Goal: Use online tool/utility: Utilize a website feature to perform a specific function

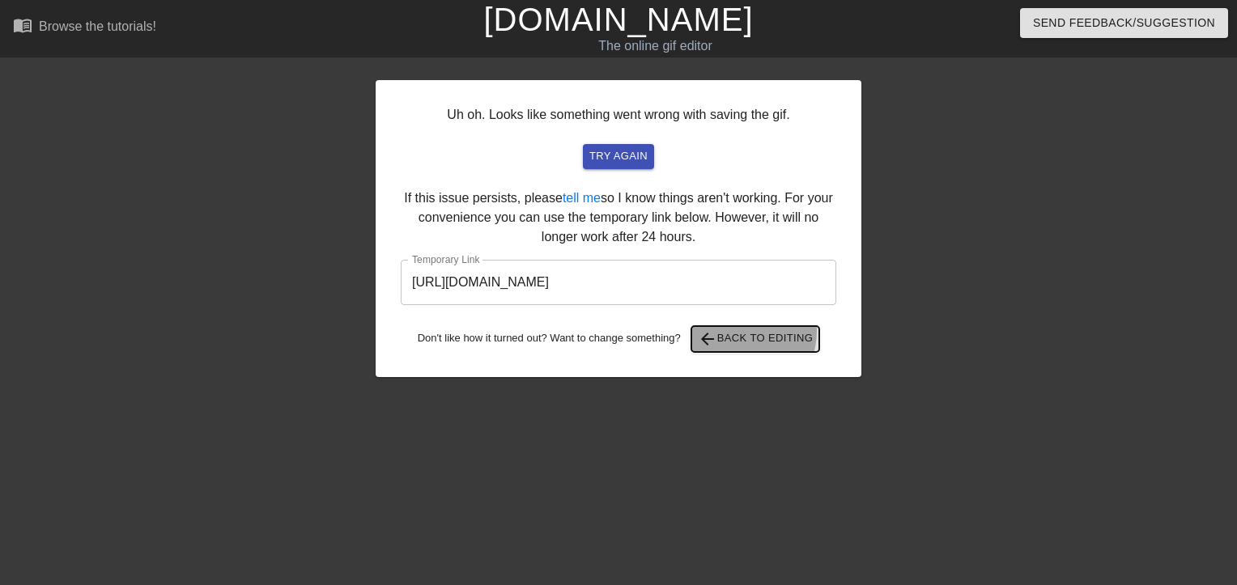
click at [743, 331] on span "arrow_back Back to Editing" at bounding box center [756, 339] width 116 height 19
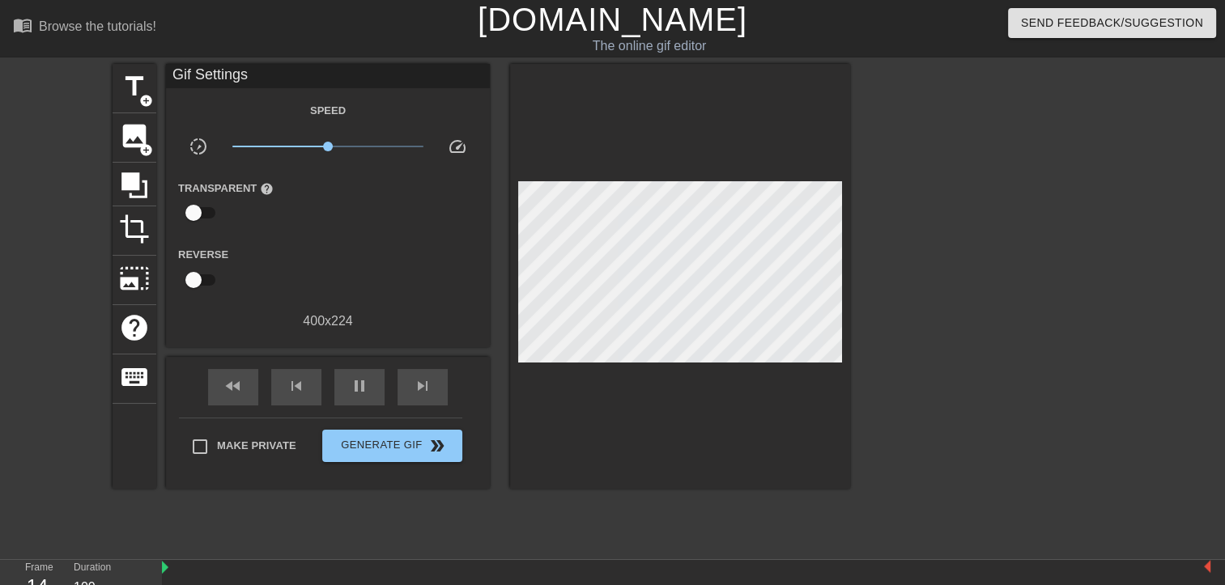
drag, startPoint x: 499, startPoint y: 198, endPoint x: 910, endPoint y: 181, distance: 411.6
click at [912, 181] on div at bounding box center [991, 307] width 243 height 486
drag, startPoint x: 1040, startPoint y: 75, endPoint x: 1019, endPoint y: 76, distance: 20.3
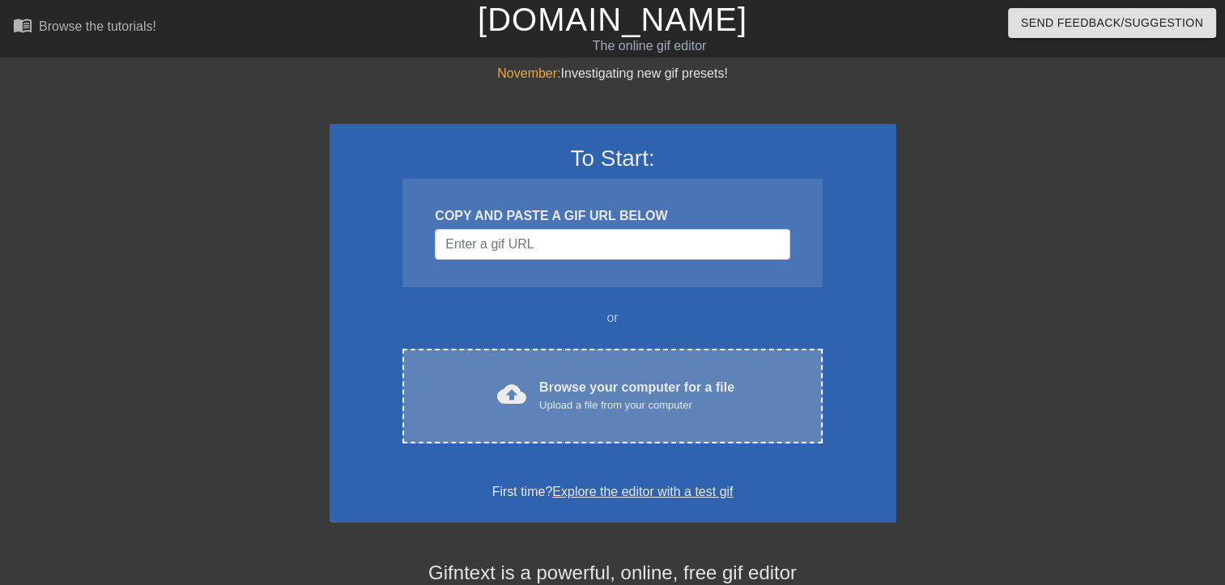
click at [560, 364] on div "cloud_upload Browse your computer for a file Upload a file from your computer C…" at bounding box center [611, 396] width 419 height 95
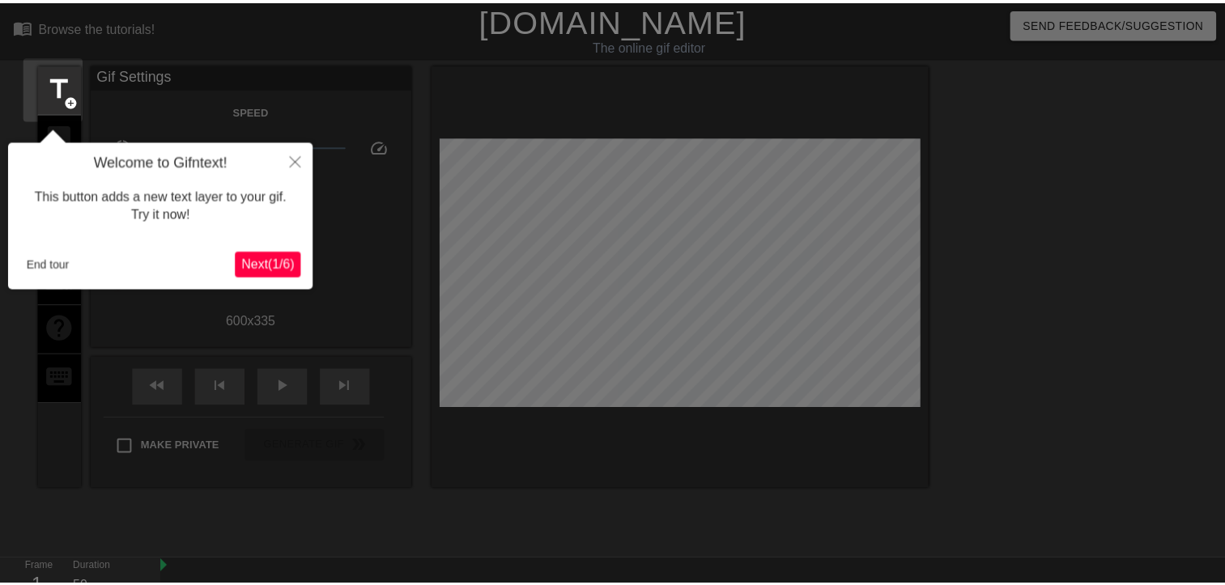
scroll to position [39, 0]
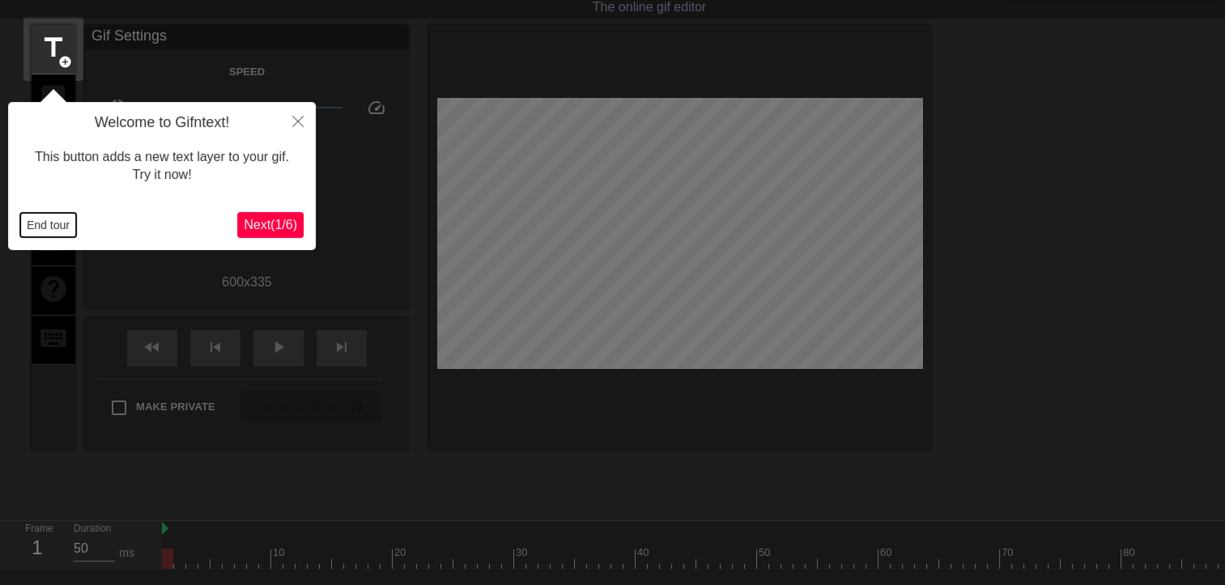
click at [45, 230] on button "End tour" at bounding box center [48, 225] width 56 height 24
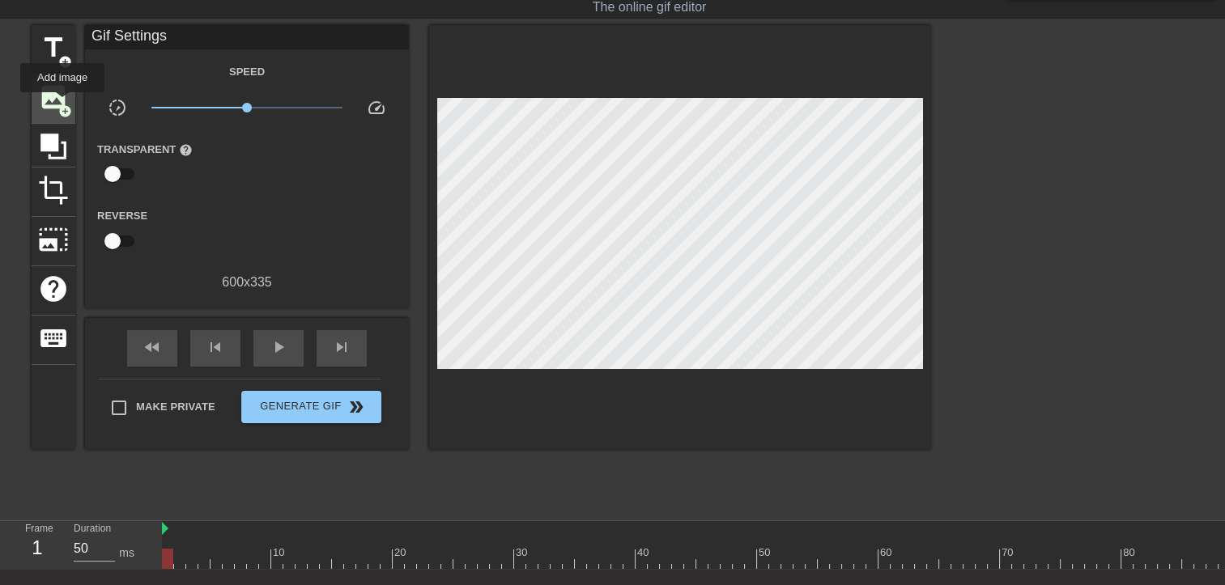
click at [62, 104] on span "add_circle" at bounding box center [65, 111] width 14 height 14
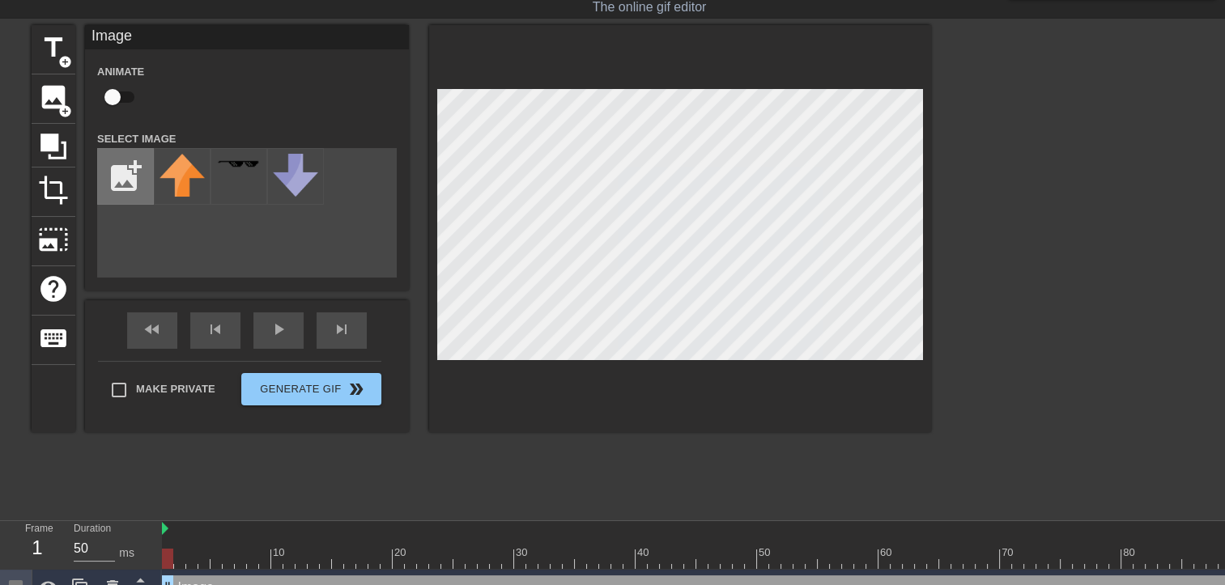
click at [104, 161] on input "file" at bounding box center [125, 176] width 55 height 55
type input "C:\fakepath\Capture d’écran [DATE] 105629.png"
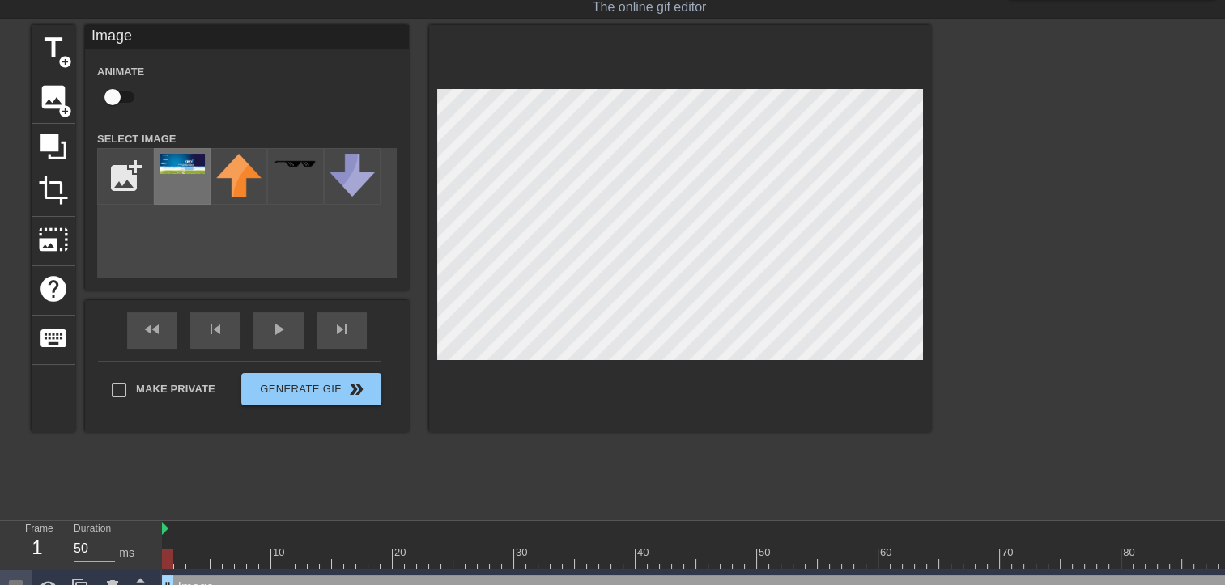
click at [174, 175] on div at bounding box center [182, 176] width 57 height 57
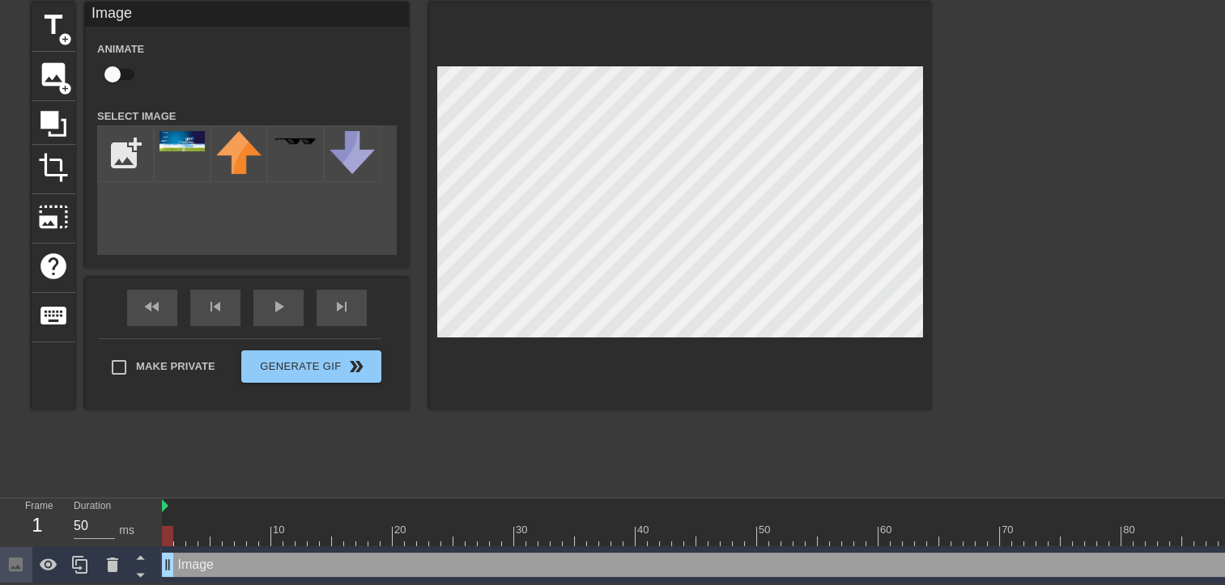
scroll to position [71, 0]
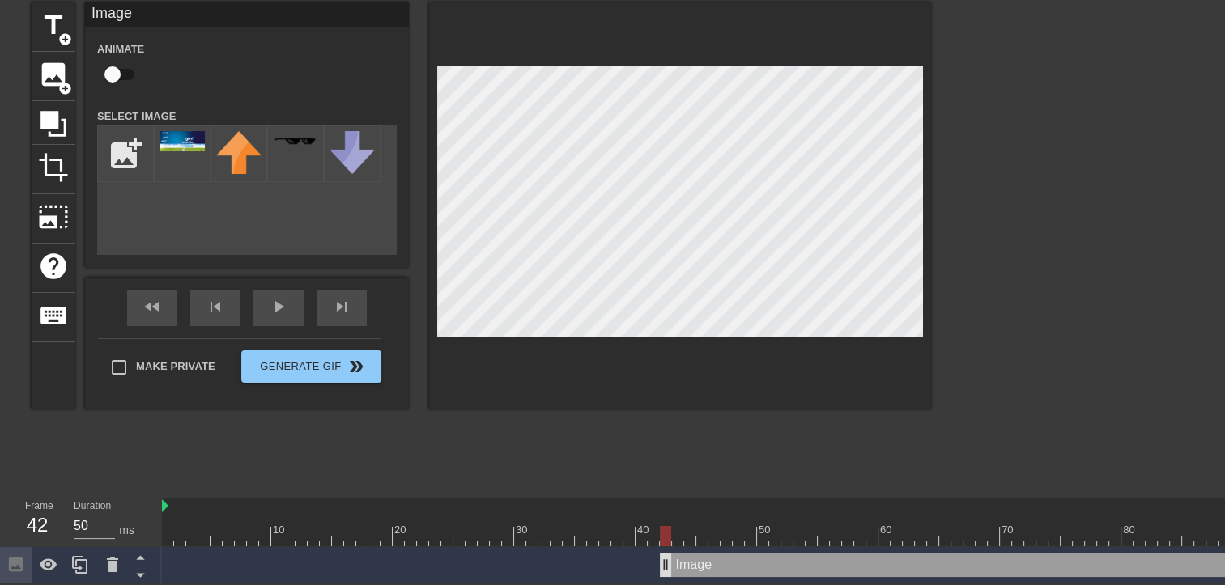
drag, startPoint x: 168, startPoint y: 559, endPoint x: 666, endPoint y: 552, distance: 498.0
click at [198, 455] on div "title add_circle image add_circle crop photo_size_select_large help keyboard Im…" at bounding box center [481, 245] width 899 height 486
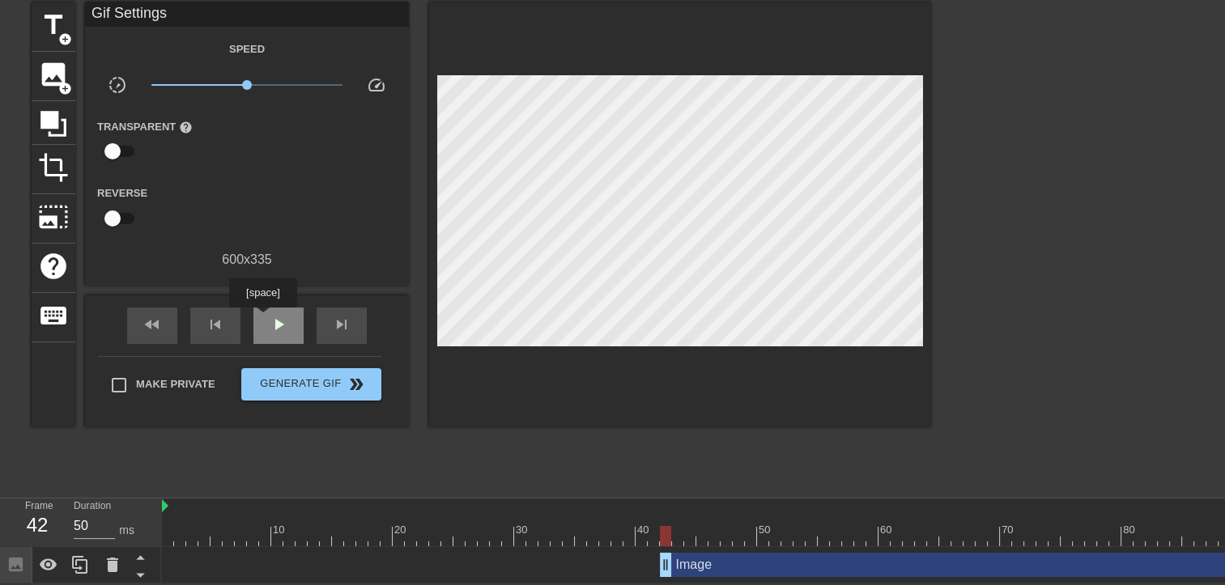
click at [262, 319] on div "play_arrow" at bounding box center [278, 326] width 50 height 36
click at [181, 515] on div at bounding box center [180, 525] width 12 height 20
click at [271, 315] on span "play_arrow" at bounding box center [278, 324] width 19 height 19
click at [268, 313] on div "pause" at bounding box center [278, 326] width 50 height 36
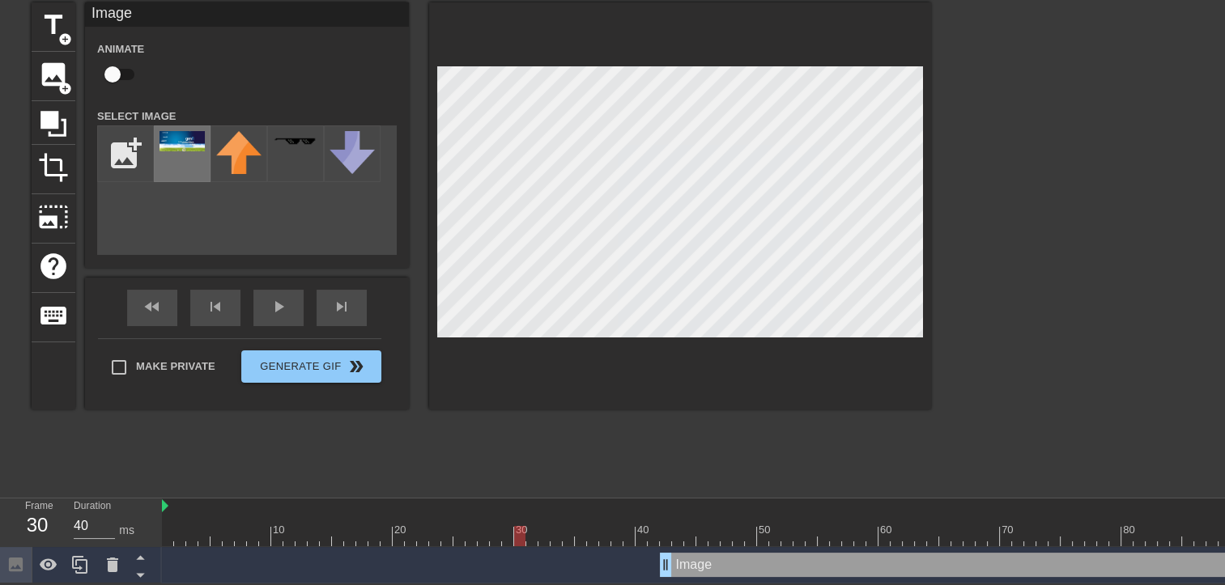
click at [194, 146] on div at bounding box center [182, 153] width 57 height 57
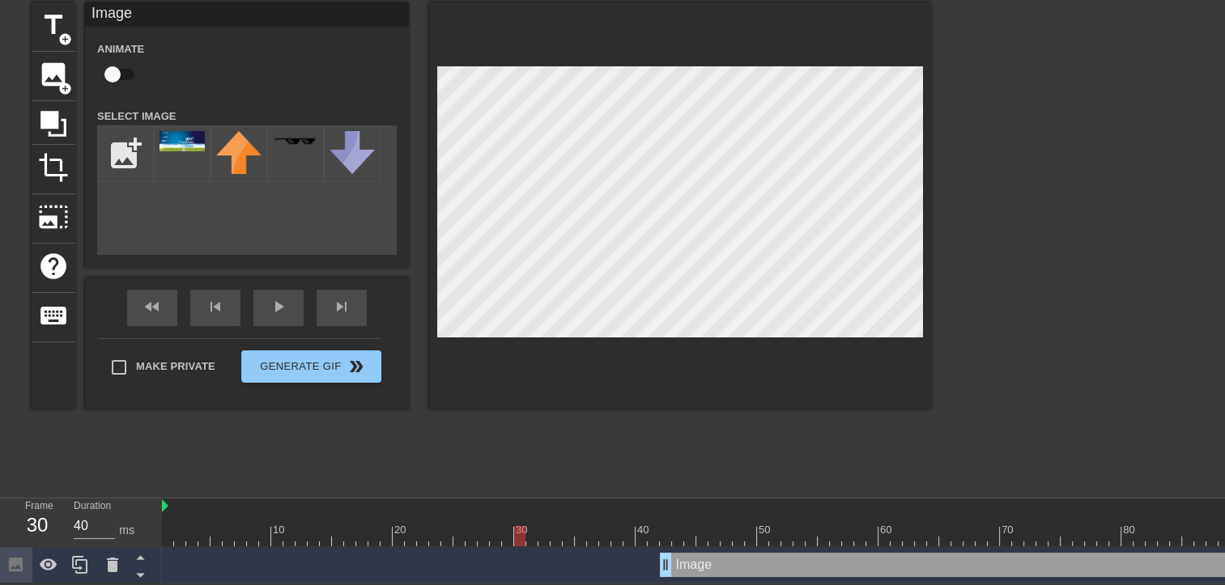
click at [665, 515] on div at bounding box center [666, 525] width 12 height 20
click at [523, 515] on div "30" at bounding box center [520, 525] width 12 height 20
click at [269, 300] on div "play_arrow" at bounding box center [278, 308] width 50 height 36
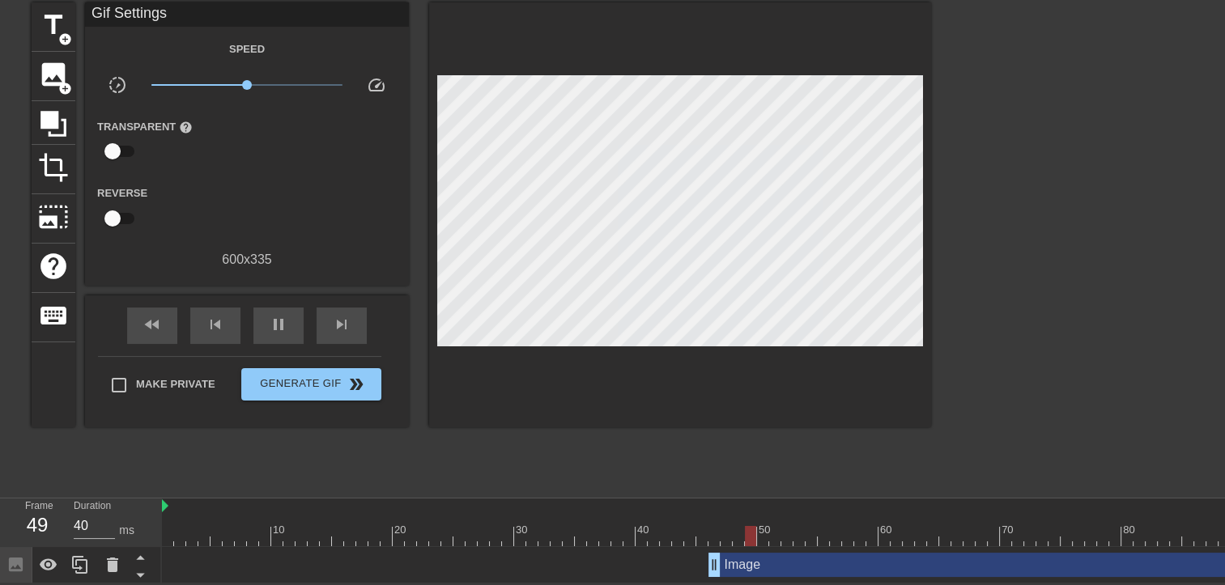
drag, startPoint x: 669, startPoint y: 558, endPoint x: 714, endPoint y: 552, distance: 45.7
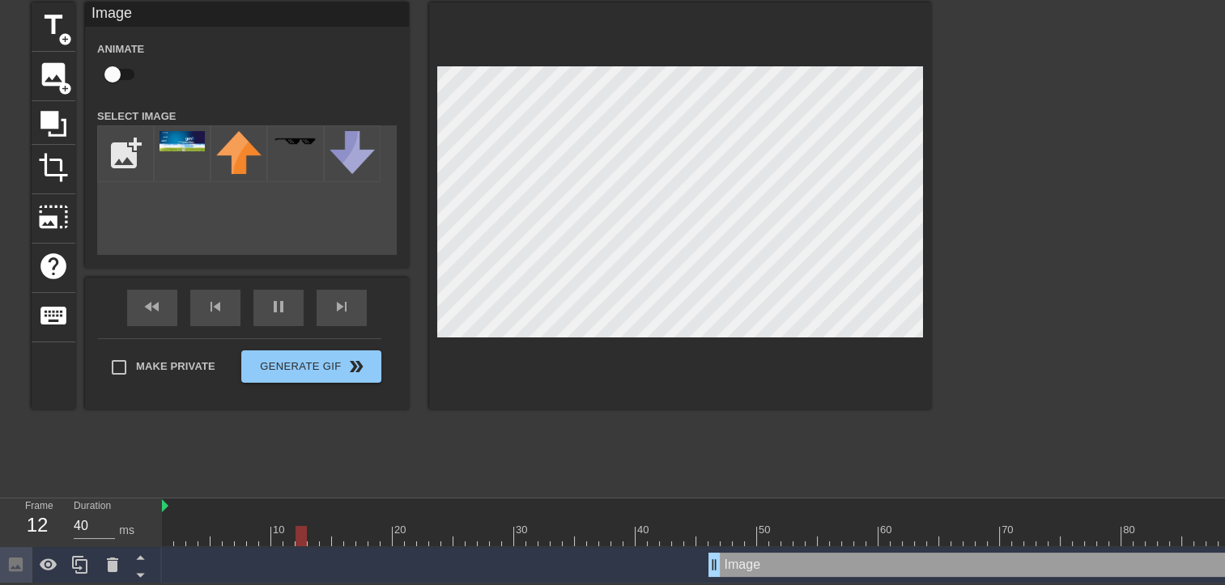
click at [956, 293] on div at bounding box center [1071, 245] width 243 height 486
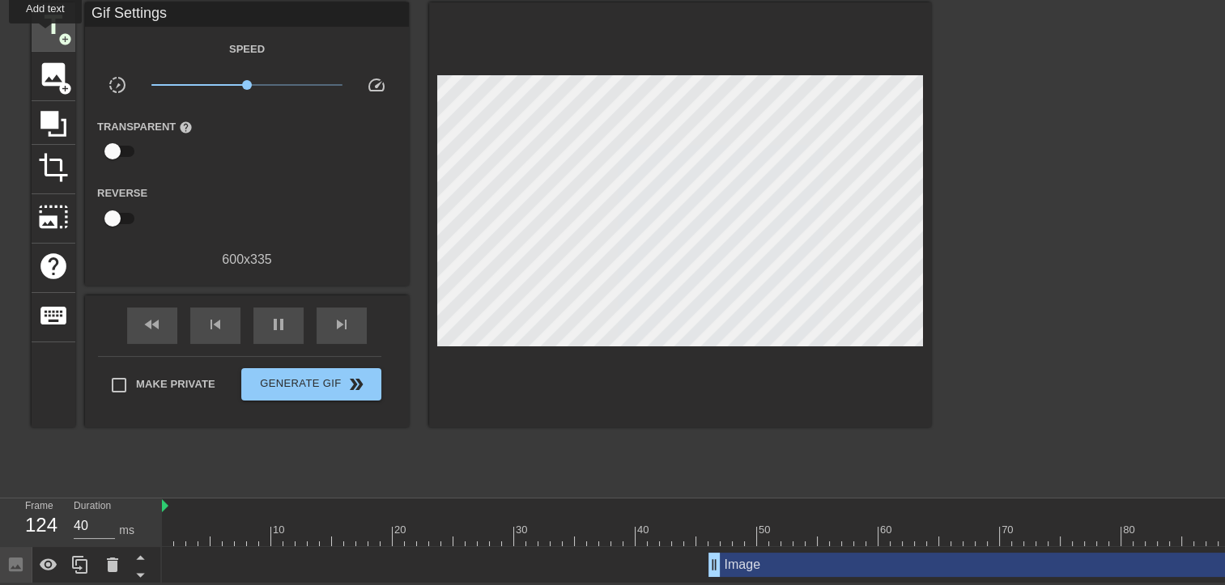
click at [45, 35] on div "title add_circle" at bounding box center [54, 26] width 44 height 49
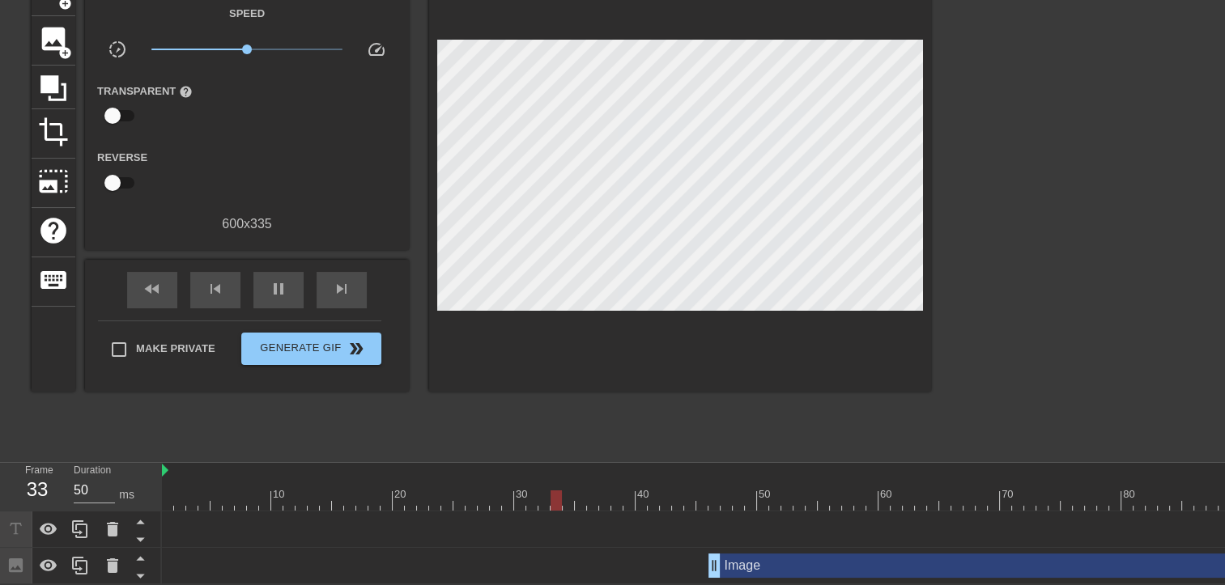
scroll to position [108, 0]
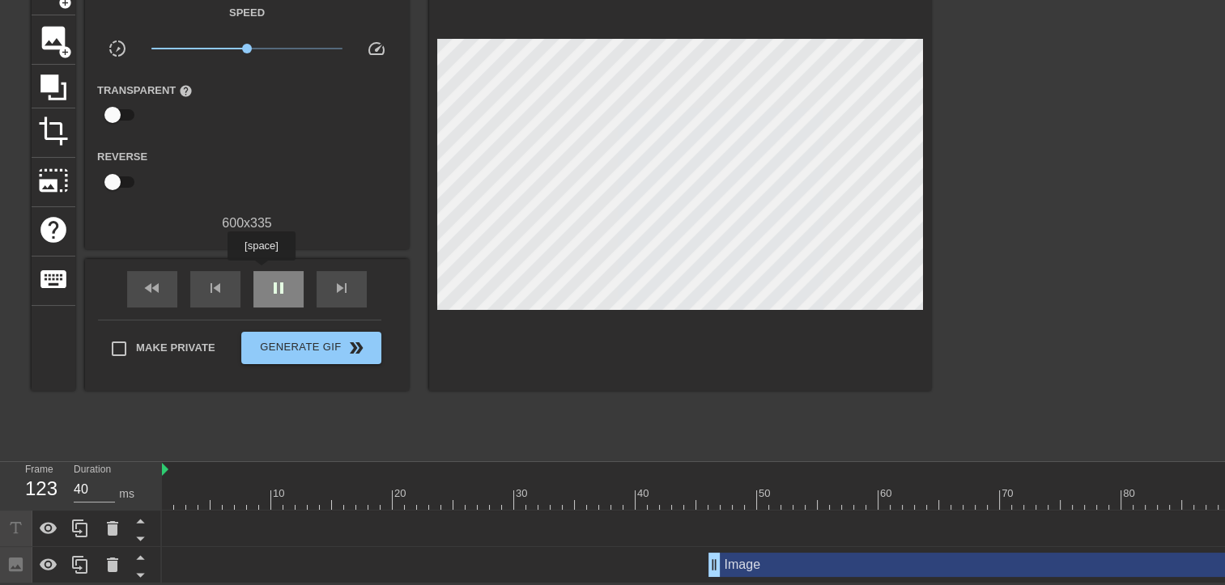
type input "50"
click at [261, 272] on div "pause" at bounding box center [278, 289] width 50 height 36
click at [26, 525] on div at bounding box center [16, 529] width 32 height 36
click at [117, 521] on icon at bounding box center [112, 528] width 11 height 15
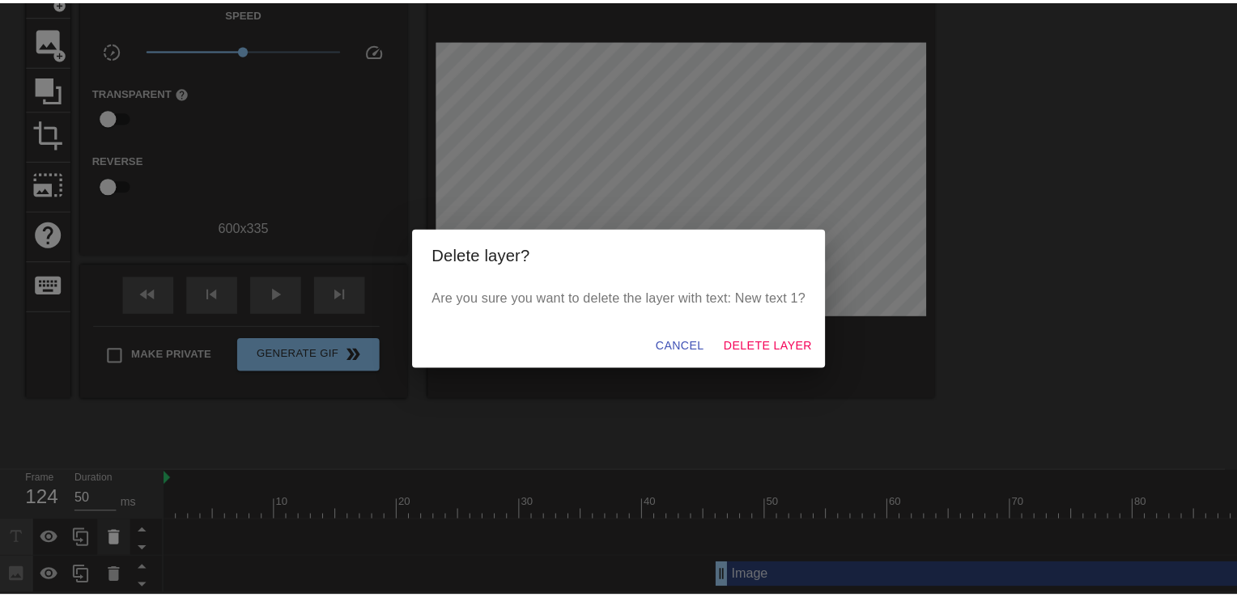
scroll to position [96, 0]
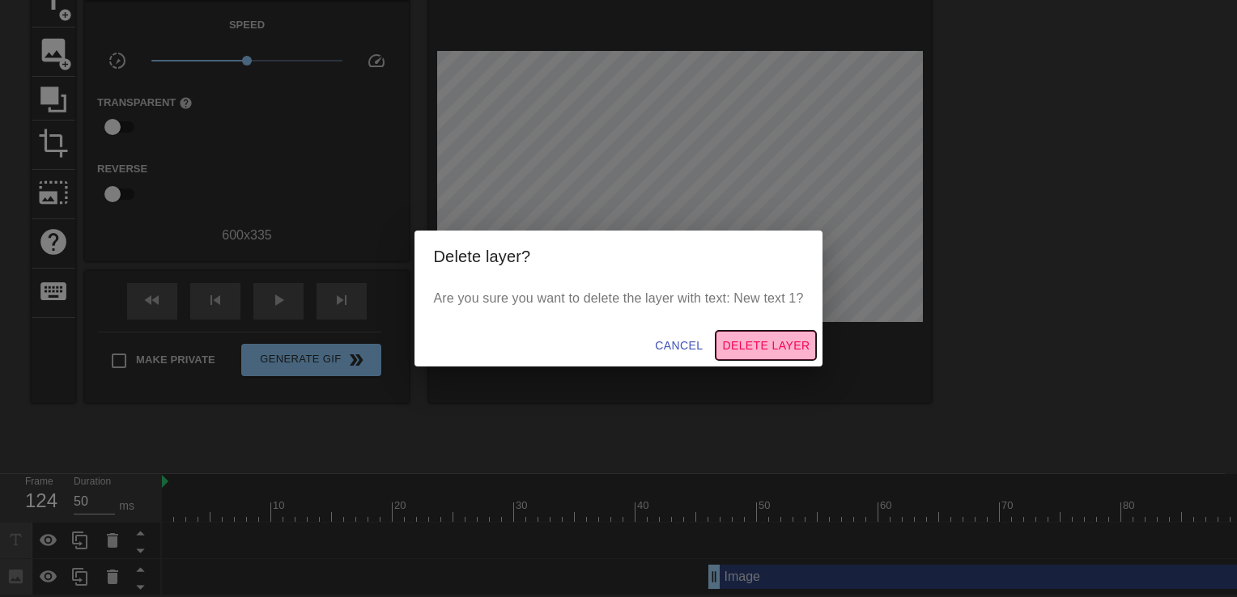
click at [775, 341] on span "Delete Layer" at bounding box center [765, 346] width 87 height 20
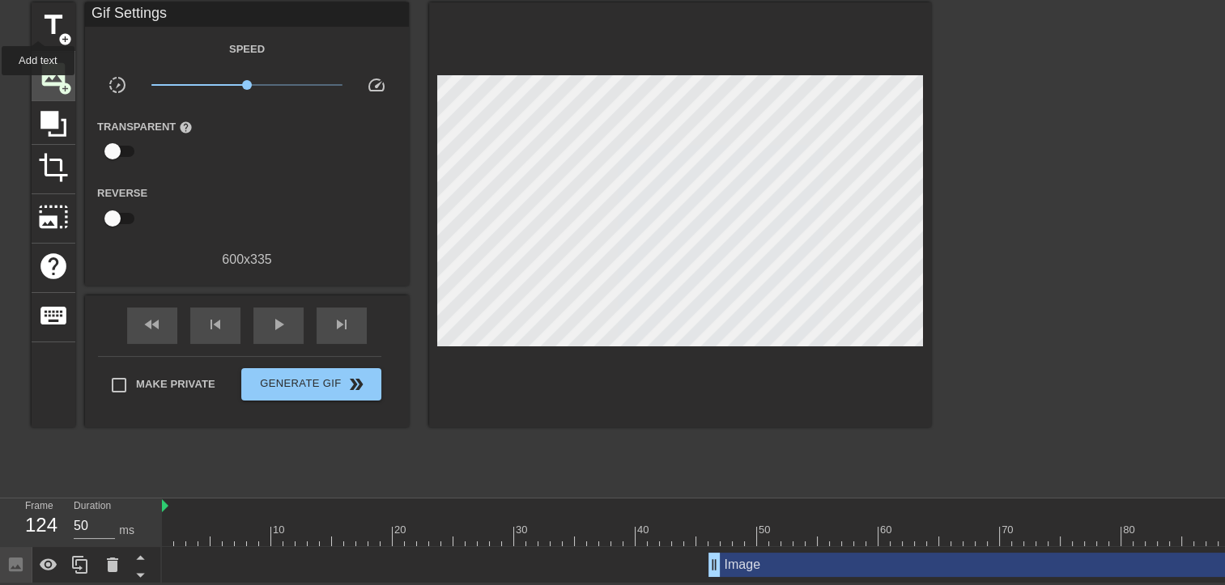
click at [58, 32] on span "add_circle" at bounding box center [65, 39] width 14 height 14
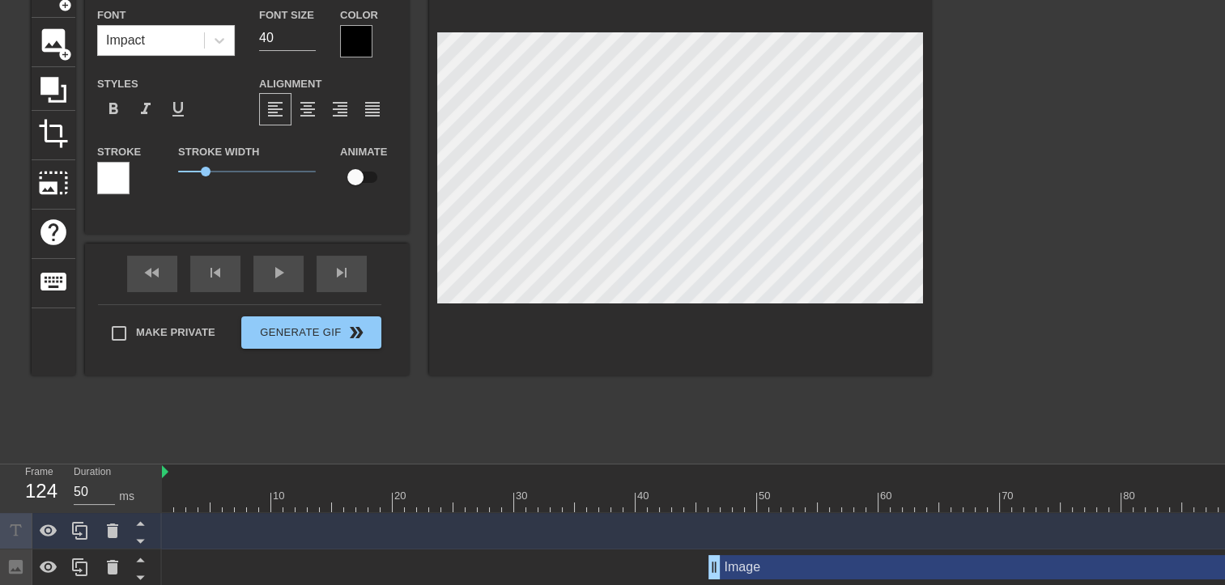
scroll to position [2, 3]
type input "G"
type textarea "GE"
type input "GEn"
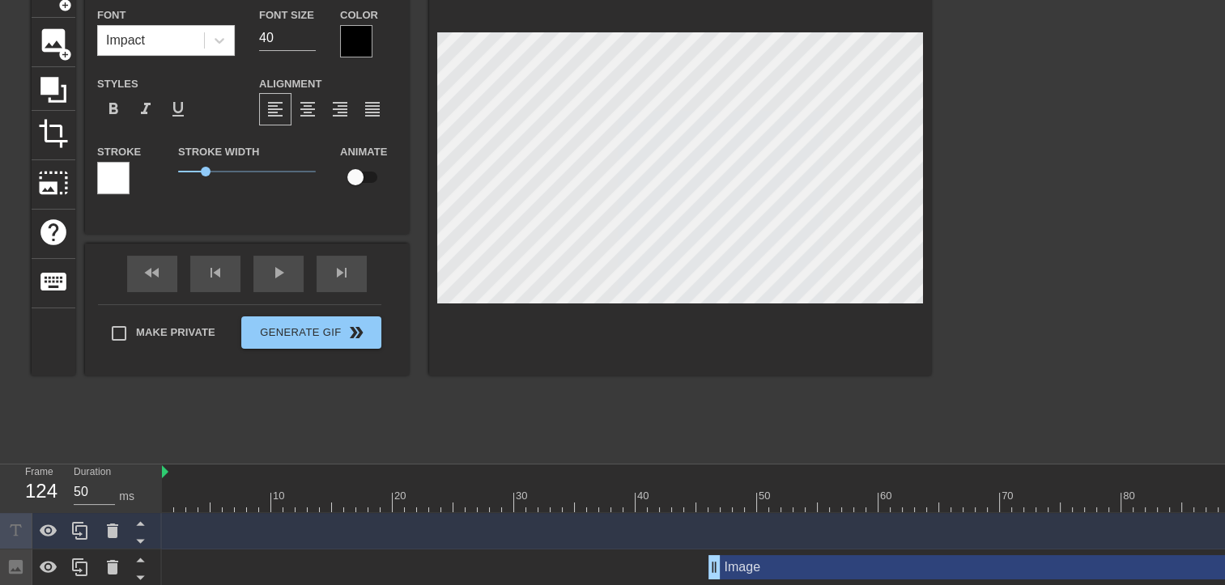
type textarea "GEn"
type input "GEnf"
type textarea "GEnf"
type input "GEnfi"
type textarea "GEnfi"
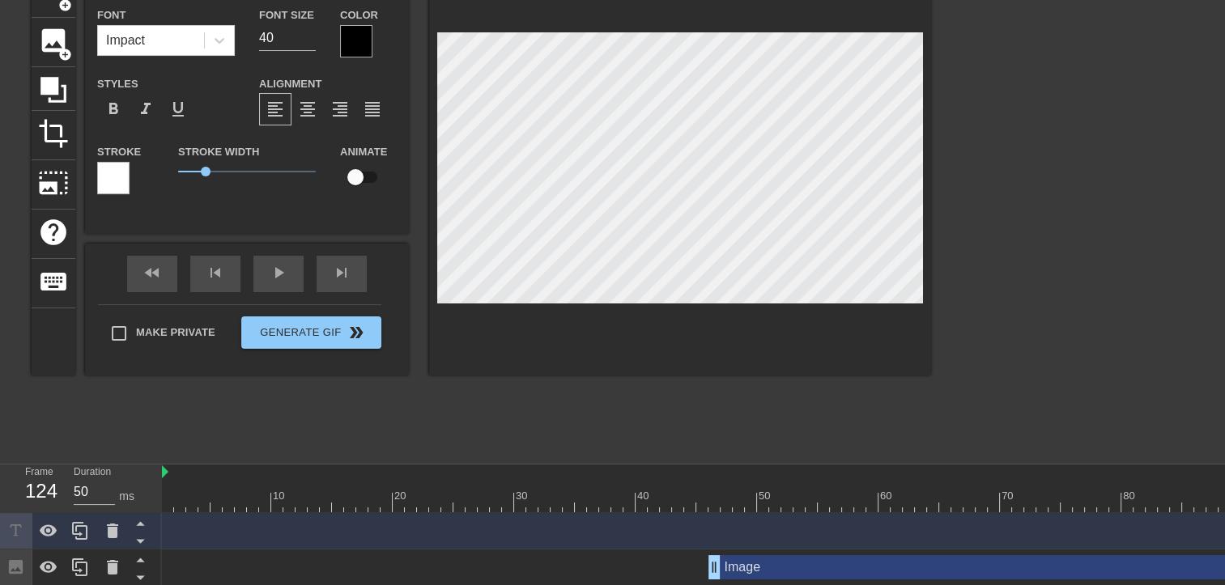
type input "GEnf"
type textarea "GEnf"
type input "GEn"
type textarea "GEn"
type input "GE"
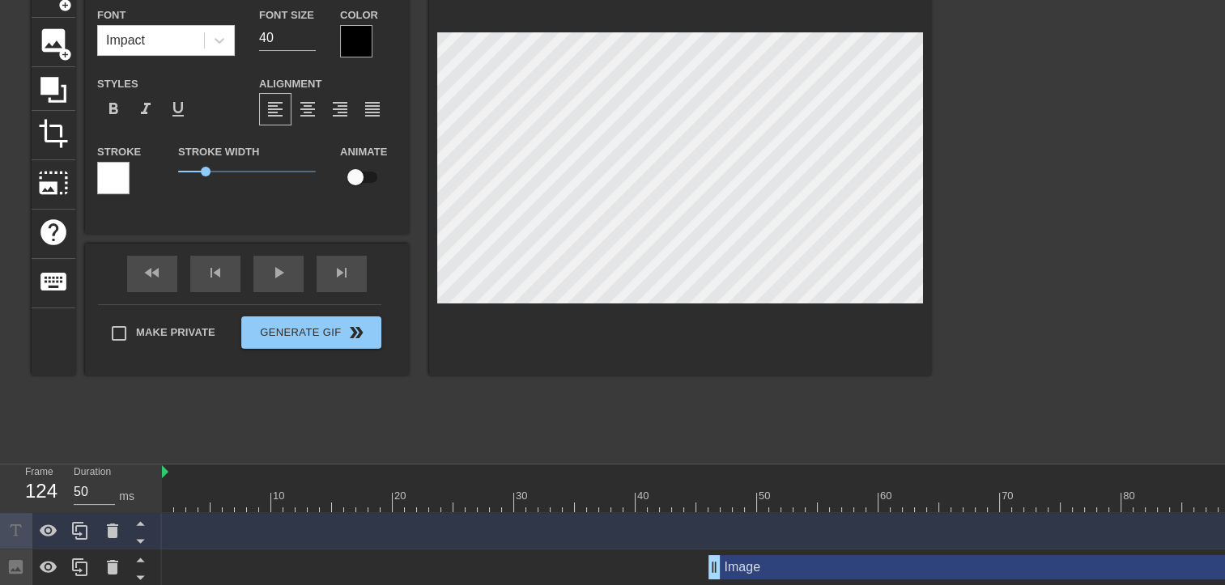
type textarea "GE"
type input "G"
type textarea "G"
type input "Ge"
type textarea "Ge"
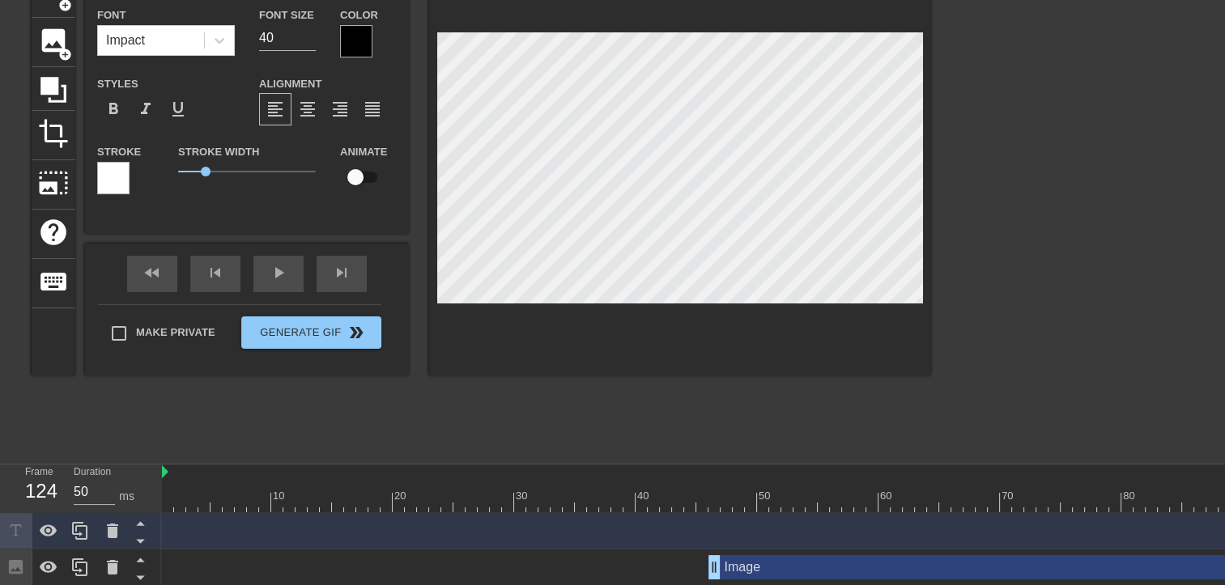
type input "Gen"
type textarea "Gen"
type input "Genf"
type textarea "Genf"
type input "Genfi"
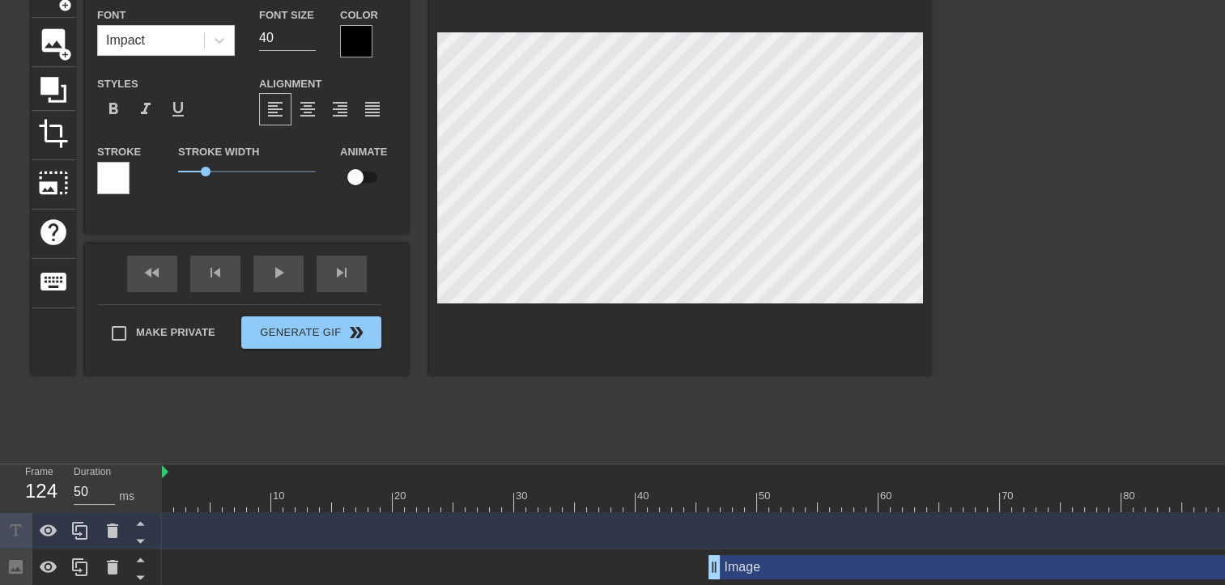
type textarea "Genfi"
type input "Genfi"
type textarea "Genfi"
type input "Genfi V"
type textarea "Genfi V"
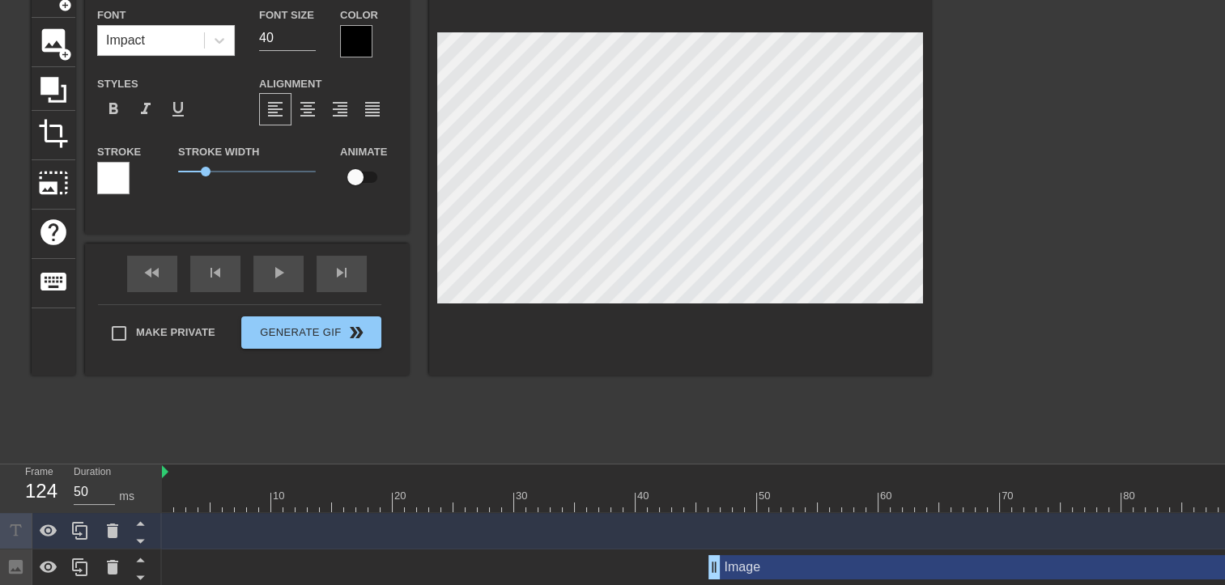
type input "Genfi V5"
type textarea "Genfi V5"
click at [376, 28] on div "Color" at bounding box center [368, 31] width 57 height 53
click at [364, 38] on div at bounding box center [356, 41] width 32 height 32
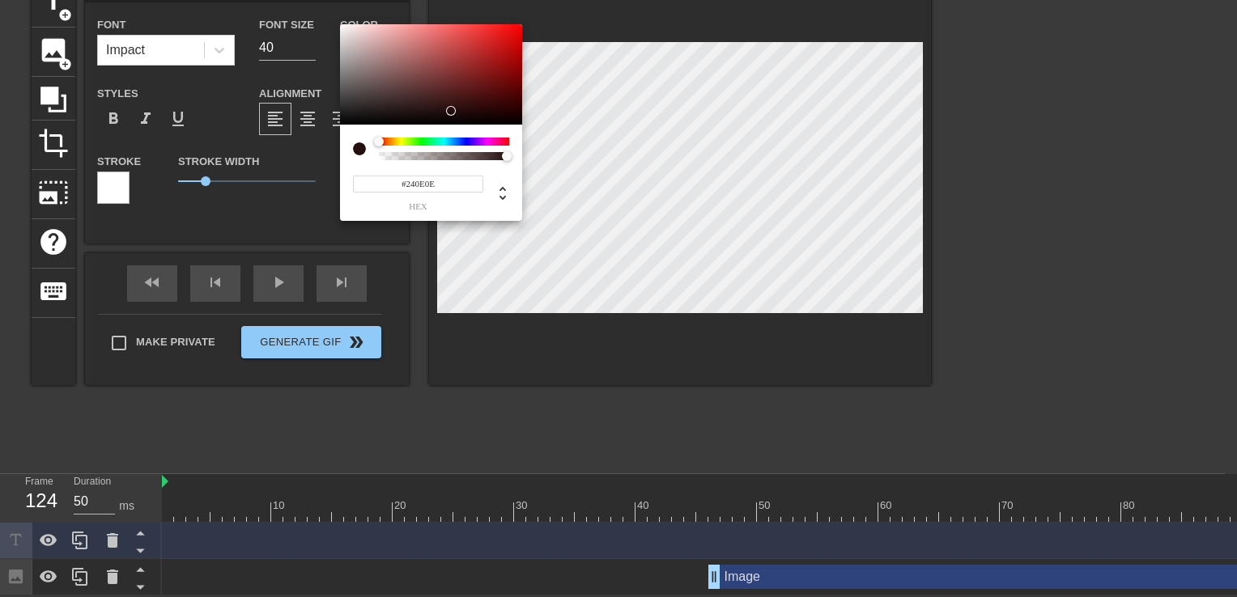
click at [451, 111] on div at bounding box center [431, 74] width 182 height 100
type input "#4D0C0C"
drag, startPoint x: 453, startPoint y: 104, endPoint x: 493, endPoint y: 95, distance: 40.7
click at [493, 95] on div at bounding box center [431, 74] width 182 height 100
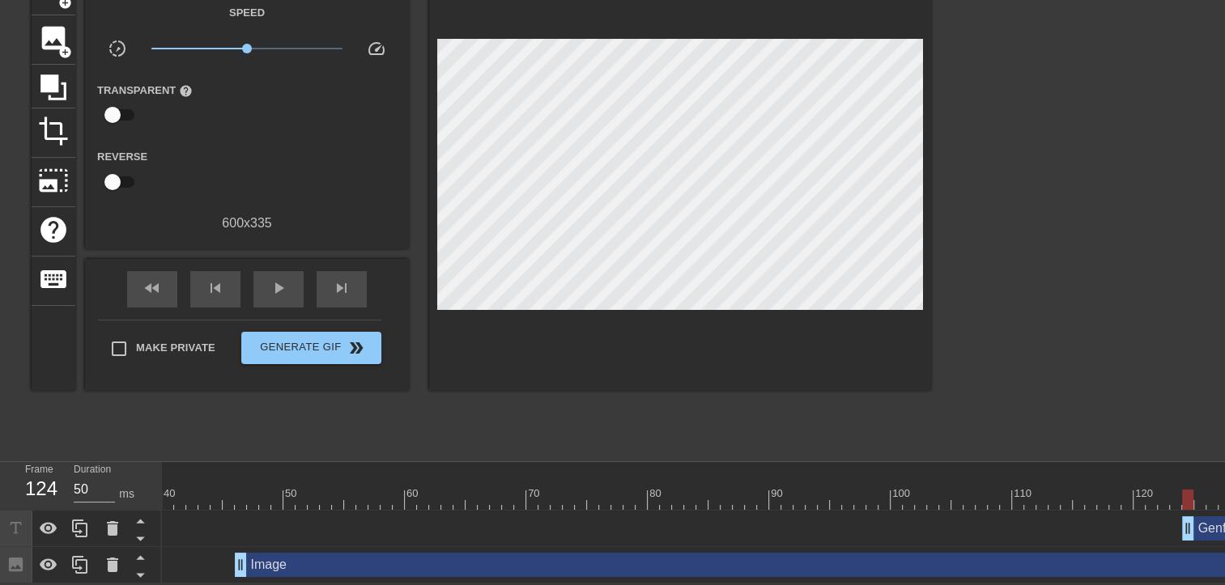
scroll to position [0, 469]
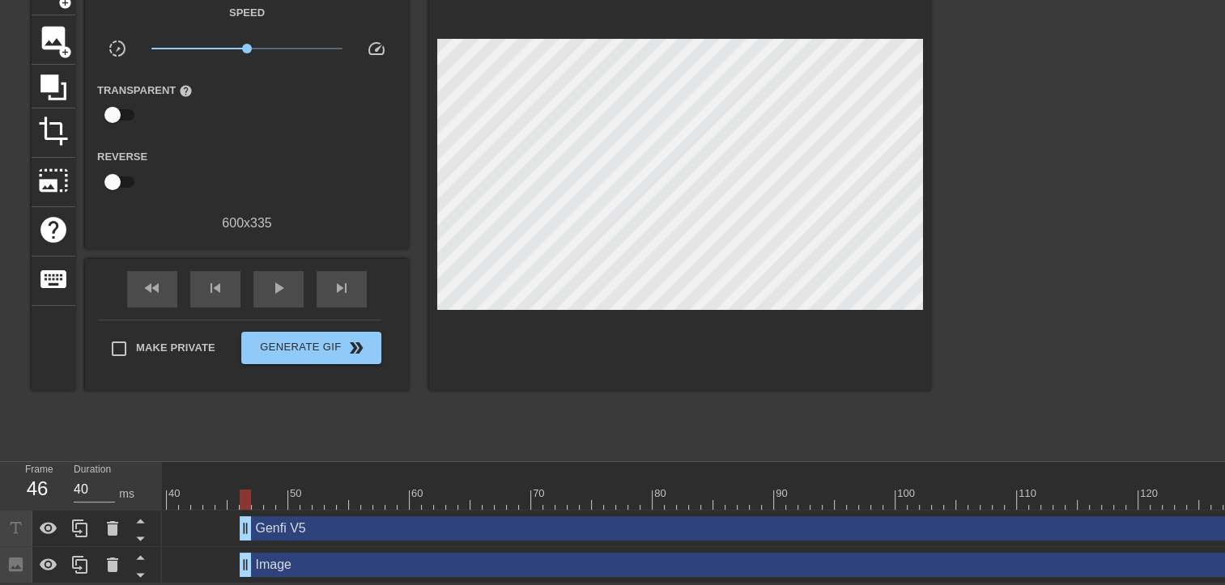
drag, startPoint x: 1194, startPoint y: 523, endPoint x: 251, endPoint y: 517, distance: 943.2
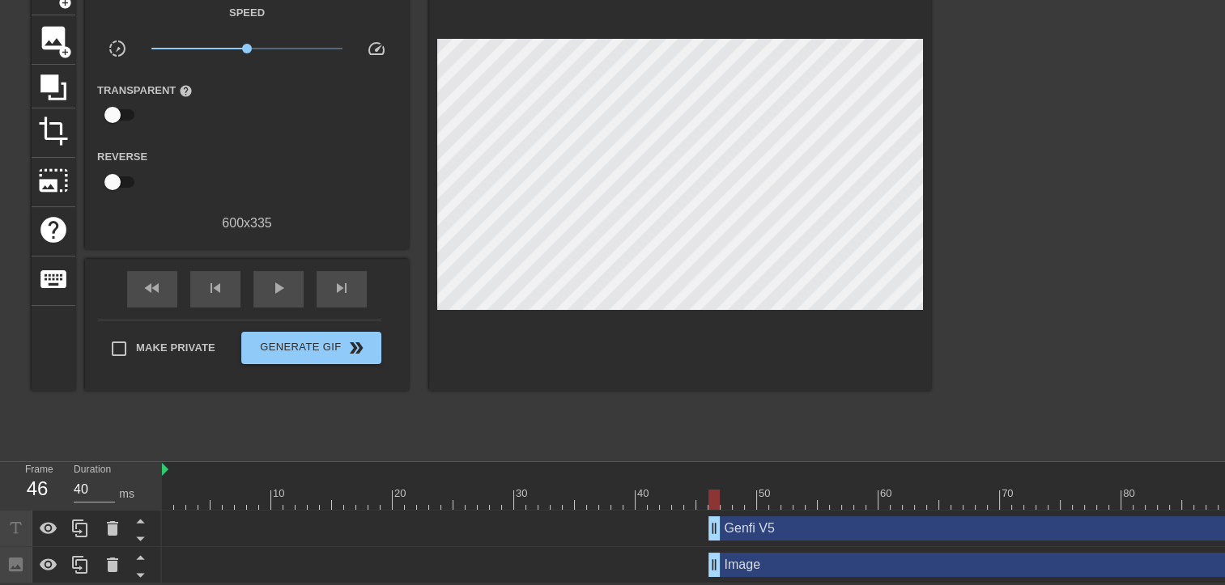
click at [177, 478] on div at bounding box center [180, 488] width 12 height 20
click at [272, 279] on span "play_arrow" at bounding box center [278, 288] width 19 height 19
type input "50"
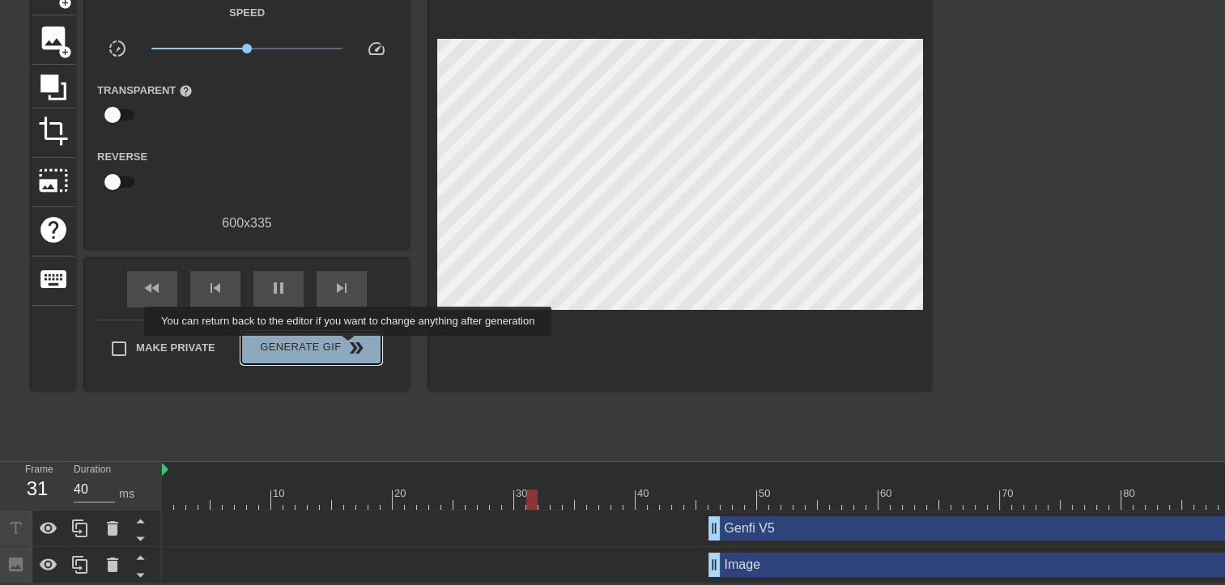
click at [350, 347] on button "Generate Gif double_arrow" at bounding box center [311, 348] width 140 height 32
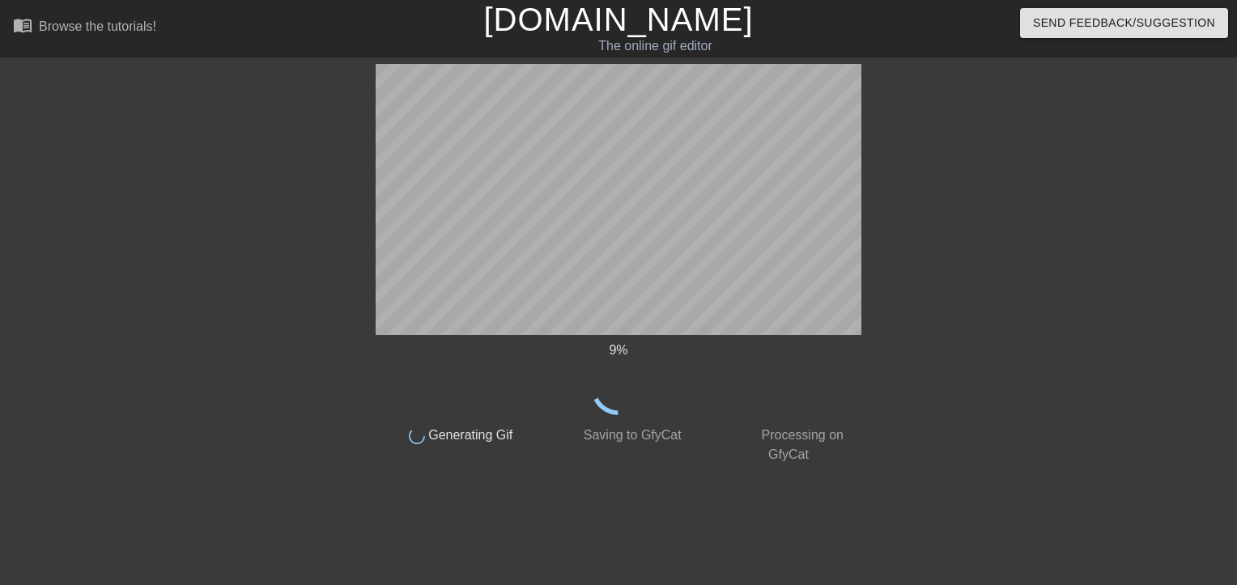
drag, startPoint x: 761, startPoint y: 2, endPoint x: 960, endPoint y: 134, distance: 238.9
click at [960, 134] on div at bounding box center [1002, 307] width 243 height 486
